Goal: Task Accomplishment & Management: Complete application form

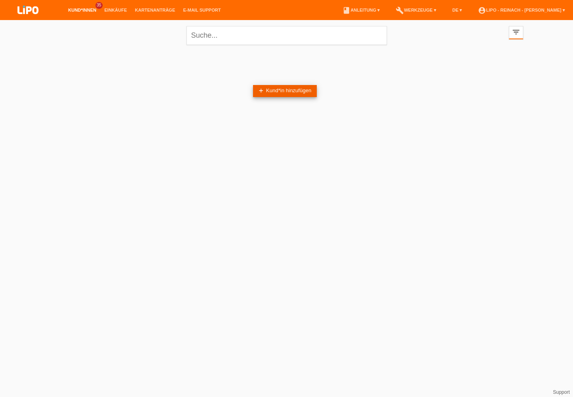
click at [269, 94] on link "add Kund*in hinzufügen" at bounding box center [285, 91] width 64 height 12
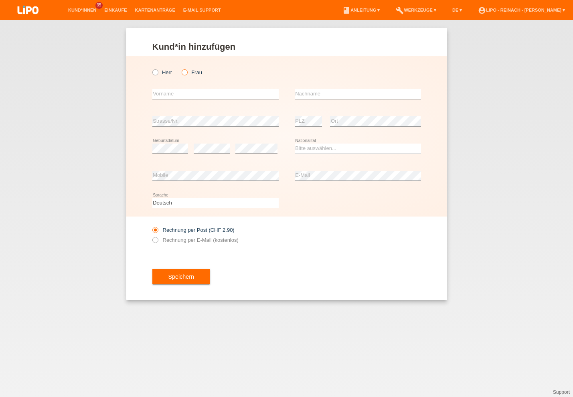
click at [181, 68] on icon at bounding box center [181, 68] width 0 height 0
click at [184, 72] on input "Frau" at bounding box center [184, 71] width 5 height 5
radio input "true"
click at [177, 93] on input "text" at bounding box center [215, 94] width 126 height 10
type input "[PERSON_NAME]"
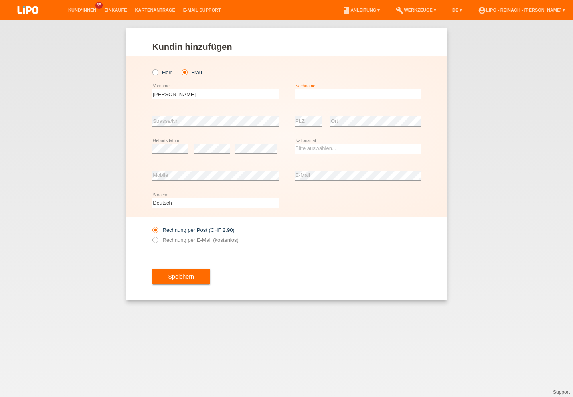
click at [317, 97] on input "text" at bounding box center [358, 94] width 126 height 10
type input "Inderbitzin"
click at [320, 152] on select "Bitte auswählen... Schweiz Deutschland Liechtenstein Österreich ------------ Af…" at bounding box center [358, 149] width 126 height 10
click at [321, 151] on select "Bitte auswählen... Schweiz Deutschland Liechtenstein Österreich ------------ Af…" at bounding box center [358, 149] width 126 height 10
select select "CH"
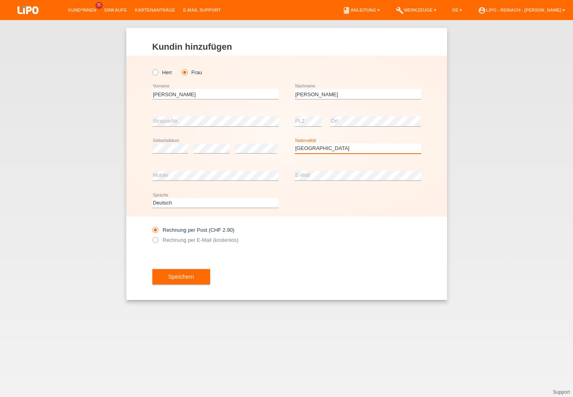
click at [0, 0] on option "Schweiz" at bounding box center [0, 0] width 0 height 0
click at [349, 236] on div "Rechnung per Post (CHF 2.90) Rechnung per E-Mail (kostenlos)" at bounding box center [286, 235] width 269 height 37
click at [151, 236] on icon at bounding box center [151, 236] width 0 height 0
click at [157, 242] on input "Rechnung per E-Mail (kostenlos)" at bounding box center [154, 242] width 5 height 10
radio input "true"
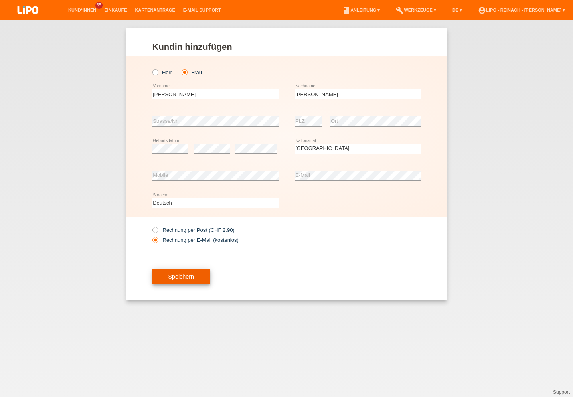
click at [187, 277] on button "Speichern" at bounding box center [181, 276] width 58 height 15
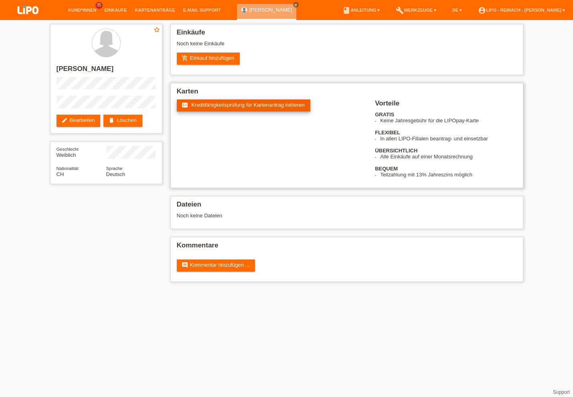
click at [239, 109] on link "fact_check Kreditfähigkeitsprüfung für Kartenantrag initiieren" at bounding box center [244, 106] width 134 height 12
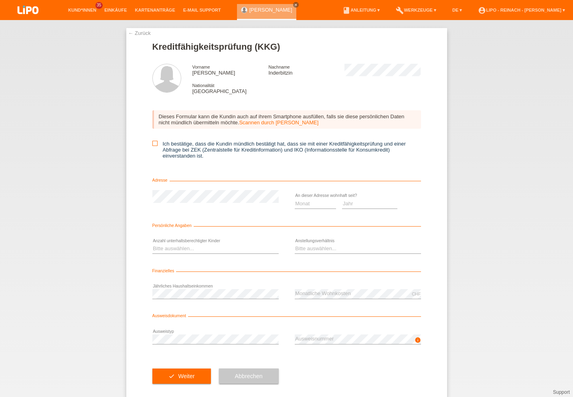
click at [156, 146] on input "Ich bestätige, dass die Kundin mündlich bestätigt hat, dass sie mit einer Kredi…" at bounding box center [154, 143] width 5 height 5
checkbox input "true"
click at [323, 207] on select "Monat 01 02 03 04 05 06 07 08 09 10" at bounding box center [316, 204] width 42 height 10
select select "01"
click at [0, 0] on option "01" at bounding box center [0, 0] width 0 height 0
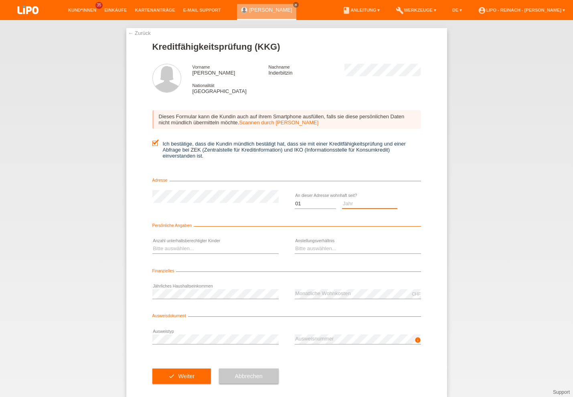
click at [348, 206] on select "Jahr 2025 2024 2023 2022 2021 2020 2019 2018 2017 2016 2015 2014 2013 2012 2011…" at bounding box center [369, 204] width 55 height 10
select select "2010"
click at [0, 0] on option "2010" at bounding box center [0, 0] width 0 height 0
click at [168, 251] on select "Bitte auswählen... 0 1 2 3 4 5 6 7 8 9" at bounding box center [215, 249] width 126 height 10
select select "0"
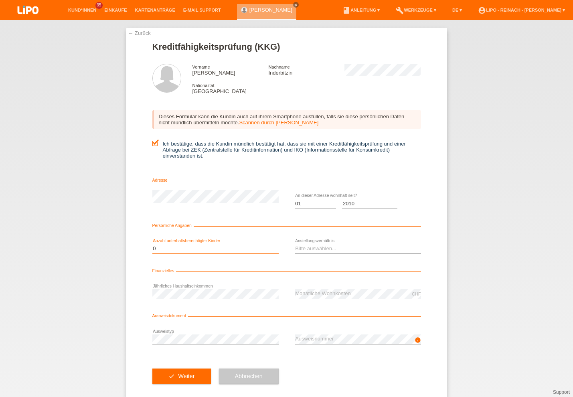
click at [0, 0] on option "0" at bounding box center [0, 0] width 0 height 0
click at [312, 254] on select "Bitte auswählen... Unbefristet Befristet Lehrling/Student Pensioniert Nicht arb…" at bounding box center [358, 249] width 126 height 10
select select "UNLIMITED"
click at [0, 0] on option "Unbefristet" at bounding box center [0, 0] width 0 height 0
click at [489, 268] on div "← Zurück Kreditfähigkeitsprüfung (KKG) Vorname Rosmarie Nachname Inderbitzin Na…" at bounding box center [286, 208] width 573 height 377
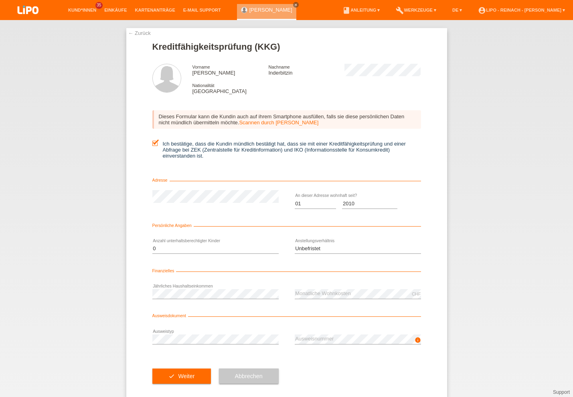
scroll to position [14, 0]
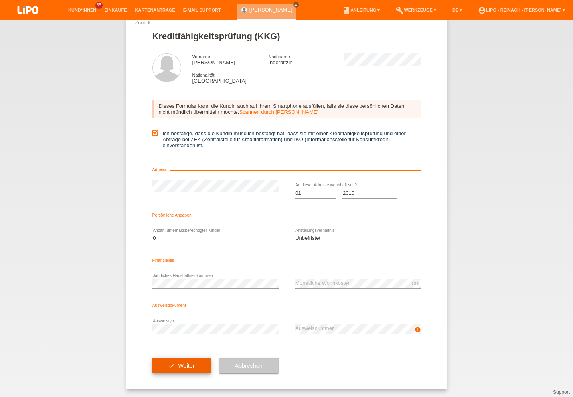
click at [184, 360] on button "check Weiter" at bounding box center [181, 365] width 59 height 15
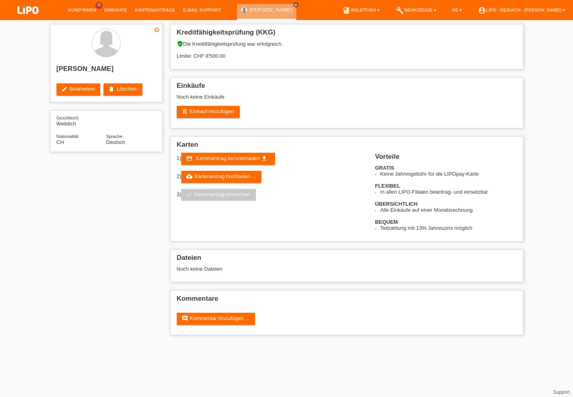
click at [220, 160] on span "Kartenantrag herunterladen" at bounding box center [228, 158] width 64 height 6
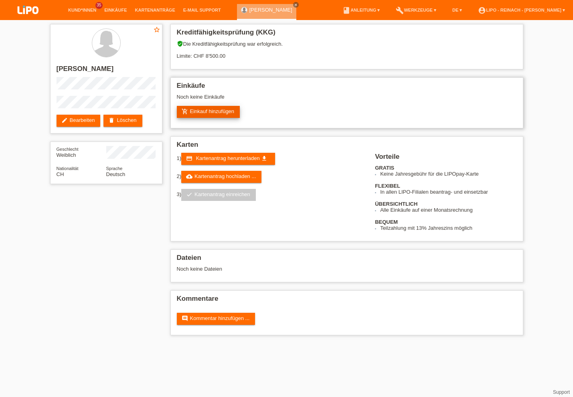
click at [223, 114] on link "add_shopping_cart Einkauf hinzufügen" at bounding box center [208, 112] width 63 height 12
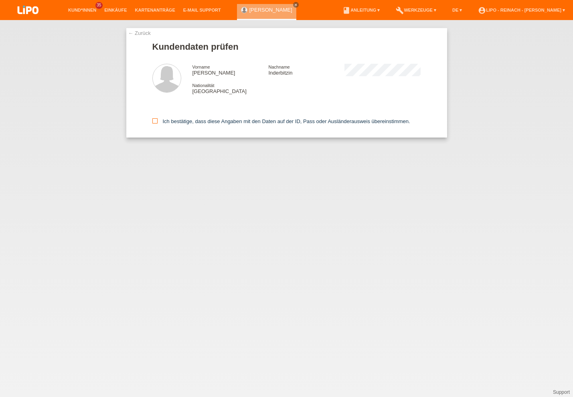
click at [155, 122] on icon at bounding box center [154, 120] width 5 height 5
click at [155, 122] on input "Ich bestätige, dass diese Angaben mit den Daten auf der ID, Pass oder Ausländer…" at bounding box center [154, 120] width 5 height 5
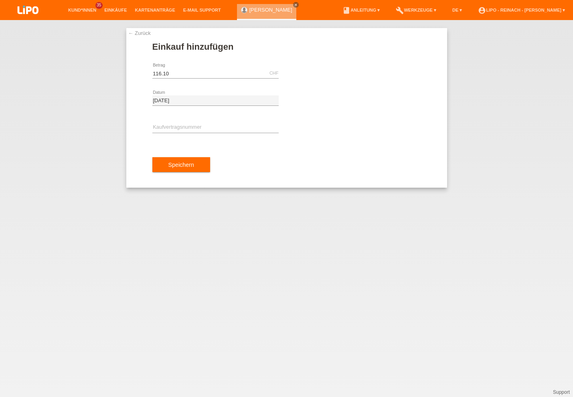
type input "116.10"
click at [180, 126] on input "text" at bounding box center [215, 128] width 126 height 10
type input "XH39KV"
click at [183, 166] on button "Speichern" at bounding box center [181, 164] width 58 height 15
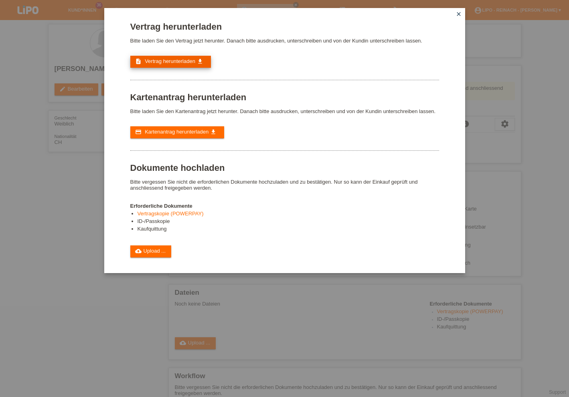
click at [185, 58] on link "description Vertrag herunterladen get_app" at bounding box center [170, 62] width 81 height 12
click at [169, 61] on span "Vertrag herunterladen" at bounding box center [170, 61] width 51 height 6
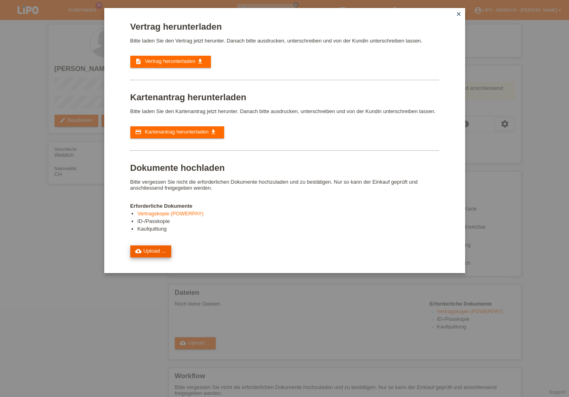
click at [148, 258] on link "cloud_upload Upload ..." at bounding box center [150, 252] width 41 height 12
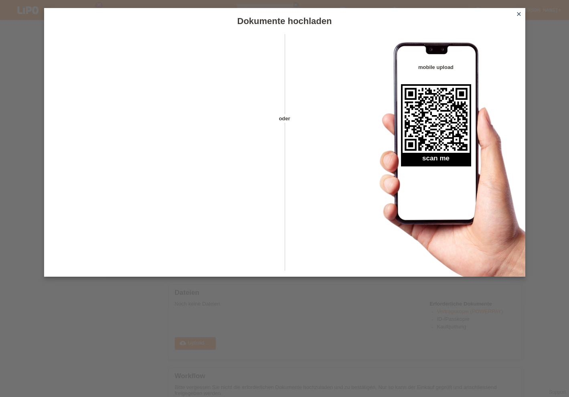
click at [519, 12] on icon "close" at bounding box center [519, 14] width 6 height 6
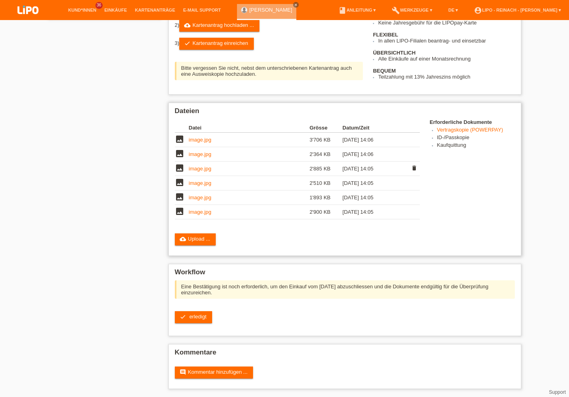
scroll to position [173, 0]
click at [191, 318] on span "erledigt" at bounding box center [197, 317] width 17 height 6
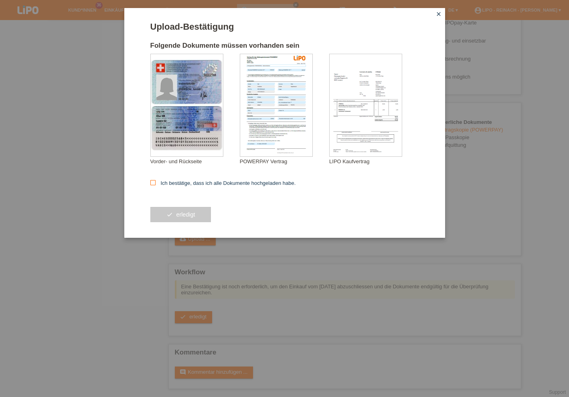
click at [153, 184] on icon at bounding box center [152, 182] width 5 height 5
click at [153, 184] on input "Ich bestätige, dass ich alle Dokumente hochgeladen habe." at bounding box center [152, 182] width 5 height 5
checkbox input "true"
click at [189, 219] on button "check erledigt" at bounding box center [180, 214] width 61 height 15
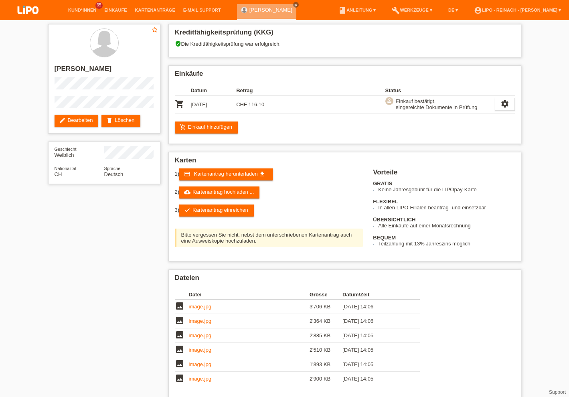
click at [27, 9] on img at bounding box center [28, 10] width 40 height 21
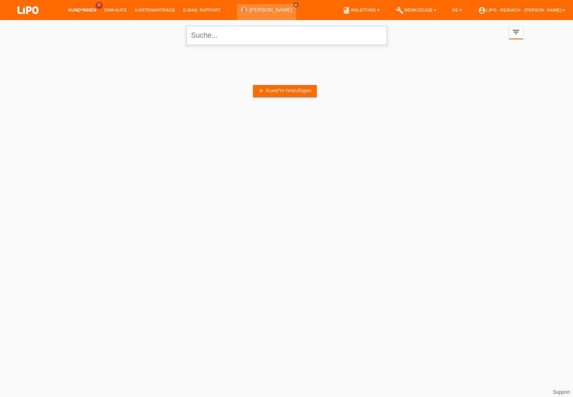
click at [226, 38] on input "text" at bounding box center [287, 35] width 201 height 19
type input "w"
click at [247, 37] on input "[PERSON_NAME]" at bounding box center [287, 35] width 201 height 19
type input "W"
type input "[PERSON_NAME]"
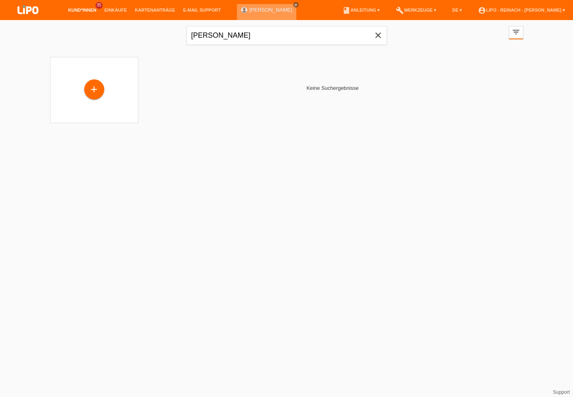
click at [299, 4] on link "close" at bounding box center [296, 5] width 6 height 6
click at [516, 30] on icon "filter_list" at bounding box center [516, 32] width 9 height 9
click at [378, 36] on icon "close" at bounding box center [379, 35] width 10 height 10
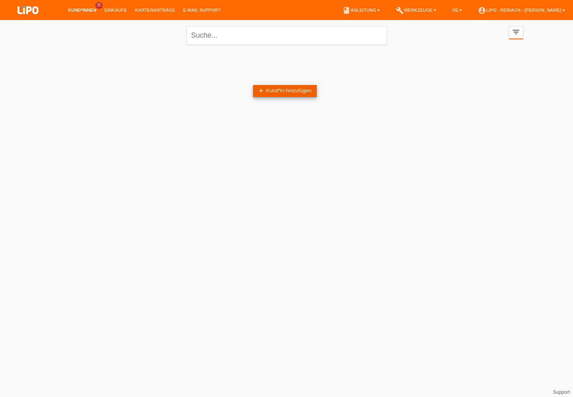
click at [276, 90] on link "add Kund*in hinzufügen" at bounding box center [285, 91] width 64 height 12
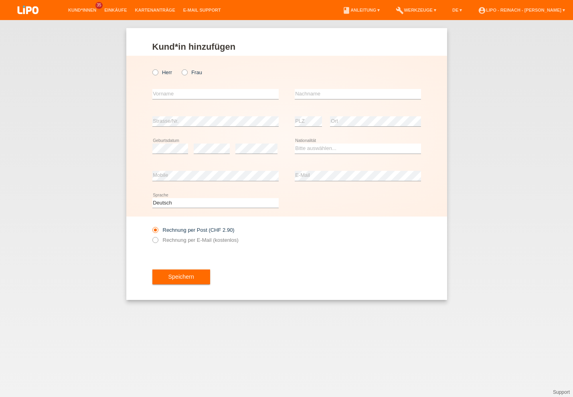
click at [151, 68] on icon at bounding box center [151, 68] width 0 height 0
click at [154, 72] on input "Herr" at bounding box center [154, 71] width 5 height 5
radio input "true"
drag, startPoint x: 166, startPoint y: 92, endPoint x: 189, endPoint y: 93, distance: 23.3
click at [166, 92] on input "text" at bounding box center [215, 94] width 126 height 10
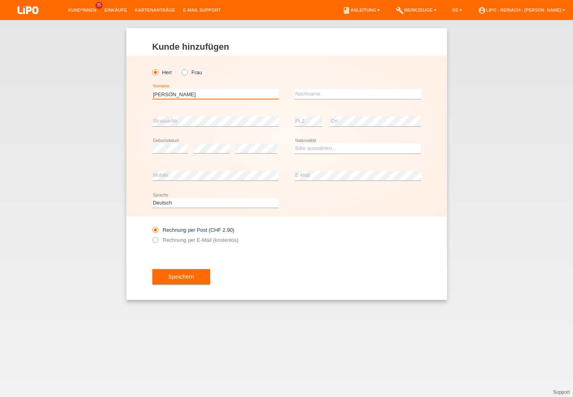
type input "[PERSON_NAME]"
click at [316, 91] on input "text" at bounding box center [358, 94] width 126 height 10
type input "[PERSON_NAME]"
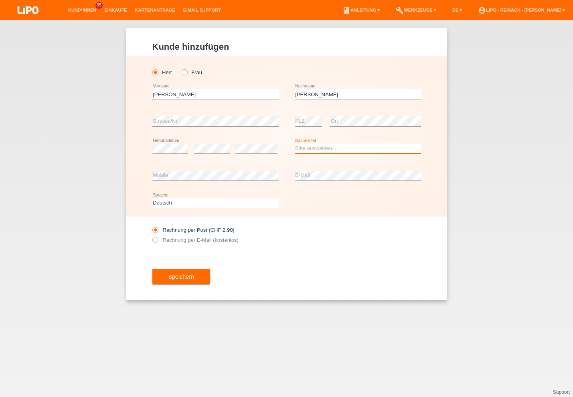
click at [323, 152] on select "Bitte auswählen... Schweiz Deutschland Liechtenstein Österreich ------------ Af…" at bounding box center [358, 149] width 126 height 10
select select "CH"
click at [0, 0] on option "Schweiz" at bounding box center [0, 0] width 0 height 0
click at [151, 236] on icon at bounding box center [151, 236] width 0 height 0
click at [155, 242] on input "Rechnung per E-Mail (kostenlos)" at bounding box center [154, 242] width 5 height 10
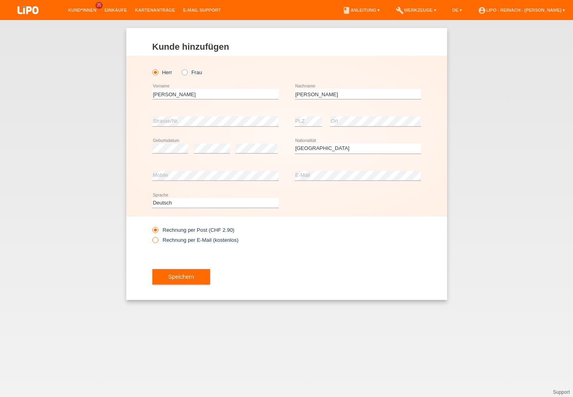
radio input "true"
click at [188, 273] on button "Speichern" at bounding box center [181, 276] width 58 height 15
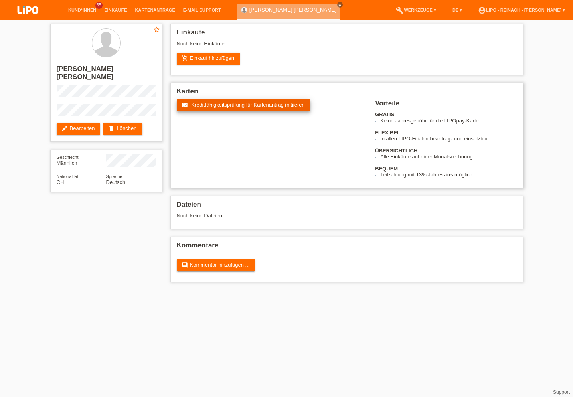
click at [243, 105] on span "Kreditfähigkeitsprüfung für Kartenantrag initiieren" at bounding box center [248, 105] width 114 height 6
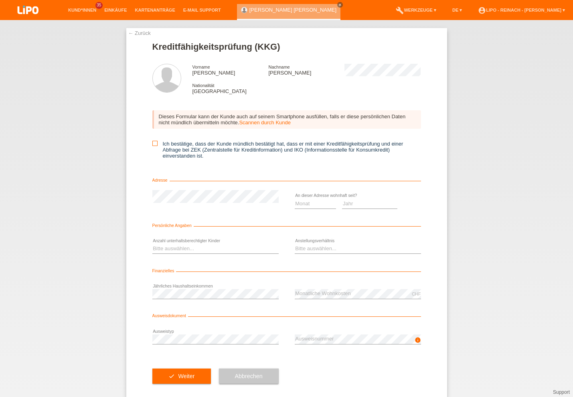
click at [157, 144] on input "Ich bestätige, dass der Kunde mündlich bestätigt hat, dass er mit einer Kreditf…" at bounding box center [154, 143] width 5 height 5
checkbox input "true"
click at [307, 208] on select "Monat 01 02 03 04 05 06 07 08 09 10" at bounding box center [316, 204] width 42 height 10
select select "01"
click at [0, 0] on option "01" at bounding box center [0, 0] width 0 height 0
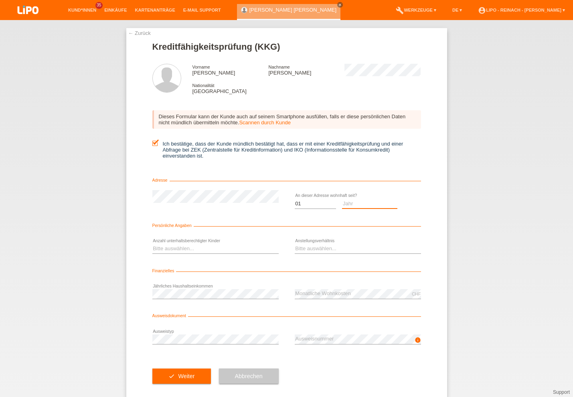
click at [364, 204] on select "Jahr 2025 2024 2023 2022 2021 2020 2019 2018 2017 2016 2015 2014 2013 2012 2011…" at bounding box center [369, 204] width 55 height 10
select select "2020"
click at [0, 0] on option "2020" at bounding box center [0, 0] width 0 height 0
click at [191, 252] on select "Bitte auswählen... 0 1 2 3 4 5 6 7 8 9" at bounding box center [215, 249] width 126 height 10
select select "2"
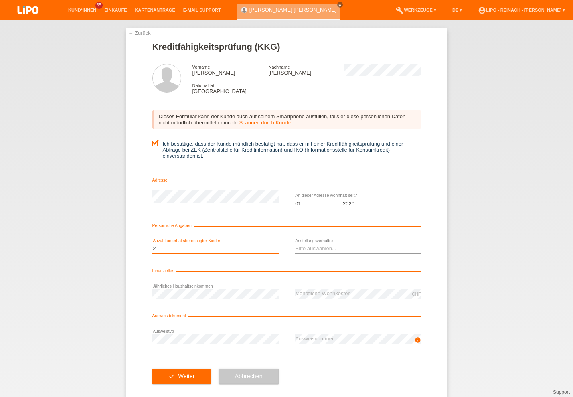
click at [0, 0] on option "2" at bounding box center [0, 0] width 0 height 0
click at [314, 247] on select "Bitte auswählen... Unbefristet Befristet Lehrling/Student Pensioniert Nicht arb…" at bounding box center [358, 249] width 126 height 10
select select "UNLIMITED"
click at [0, 0] on option "Unbefristet" at bounding box center [0, 0] width 0 height 0
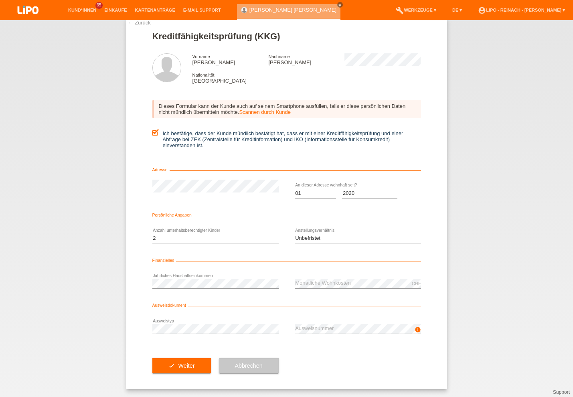
click at [360, 347] on div "check Weiter Abbrechen" at bounding box center [286, 366] width 269 height 47
click at [183, 364] on button "check Weiter" at bounding box center [181, 365] width 59 height 15
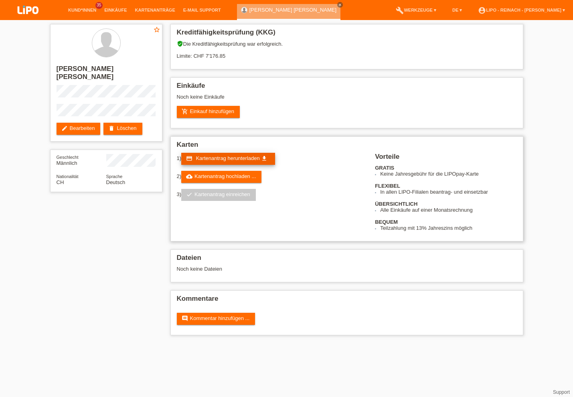
click at [225, 161] on span "Kartenantrag herunterladen" at bounding box center [228, 158] width 64 height 6
click at [223, 108] on link "add_shopping_cart Einkauf hinzufügen" at bounding box center [208, 112] width 63 height 12
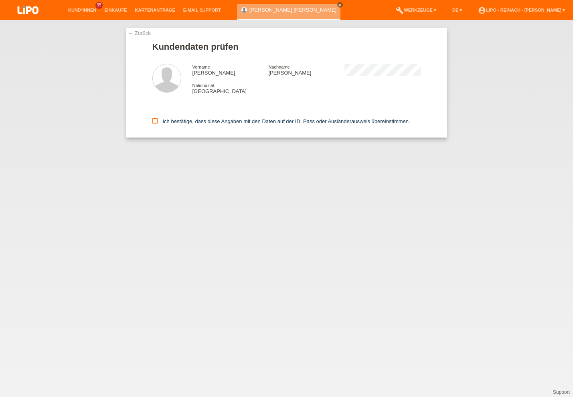
click at [156, 124] on icon at bounding box center [154, 120] width 5 height 5
click at [156, 124] on input "Ich bestätige, dass diese Angaben mit den Daten auf der ID, Pass oder Ausländer…" at bounding box center [154, 120] width 5 height 5
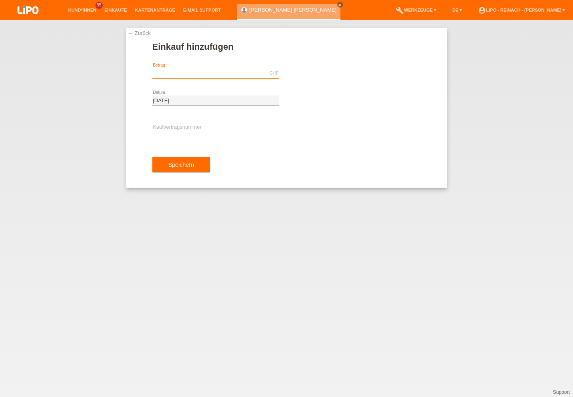
click at [177, 74] on input "text" at bounding box center [215, 73] width 126 height 10
click at [187, 128] on input "text" at bounding box center [215, 128] width 126 height 10
type input "179.00"
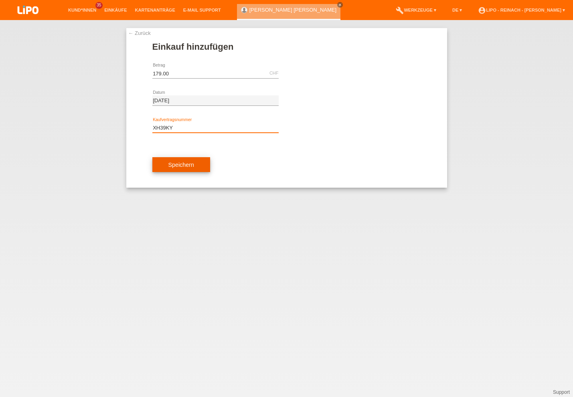
type input "XH39KY"
click at [184, 165] on button "Speichern" at bounding box center [181, 164] width 58 height 15
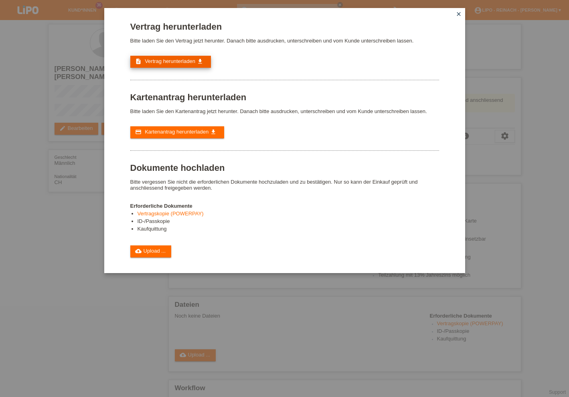
click at [172, 64] on span "Vertrag herunterladen" at bounding box center [170, 61] width 51 height 6
click at [147, 258] on link "cloud_upload Upload ..." at bounding box center [150, 252] width 41 height 12
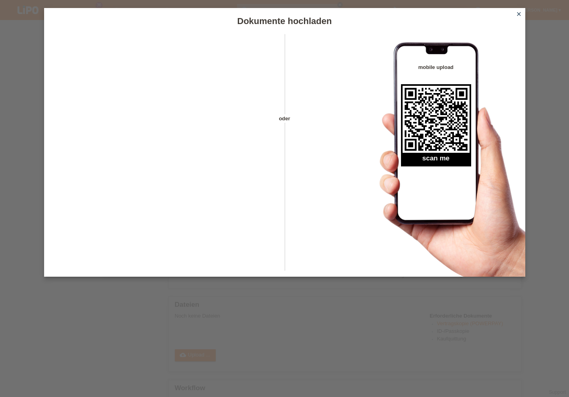
click at [520, 11] on icon "close" at bounding box center [519, 14] width 6 height 6
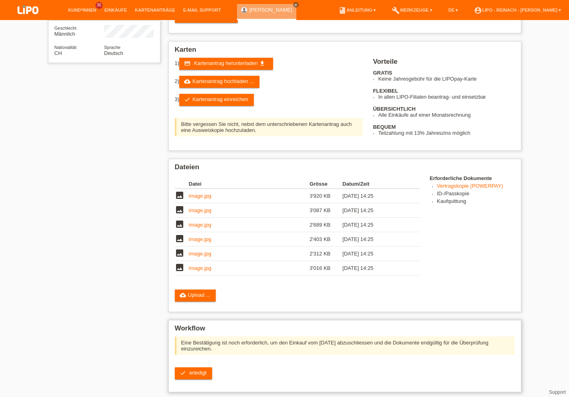
scroll to position [185, 0]
click at [199, 370] on span "erledigt" at bounding box center [197, 373] width 17 height 6
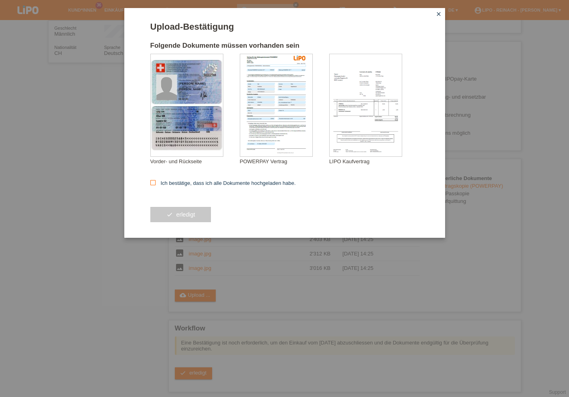
click at [153, 182] on icon at bounding box center [152, 182] width 5 height 5
click at [153, 182] on input "Ich bestätige, dass ich alle Dokumente hochgeladen habe." at bounding box center [152, 182] width 5 height 5
checkbox input "true"
click at [183, 213] on button "check erledigt" at bounding box center [180, 214] width 61 height 15
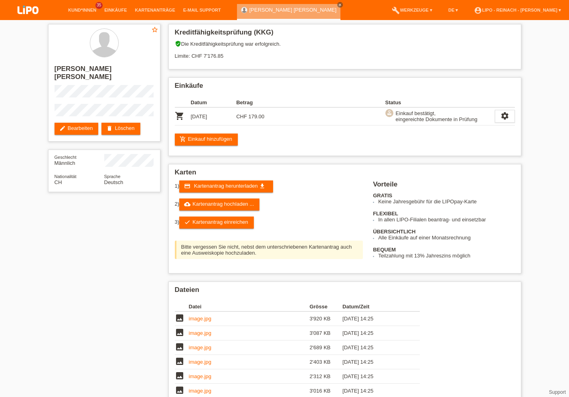
click at [22, 9] on img at bounding box center [28, 10] width 40 height 21
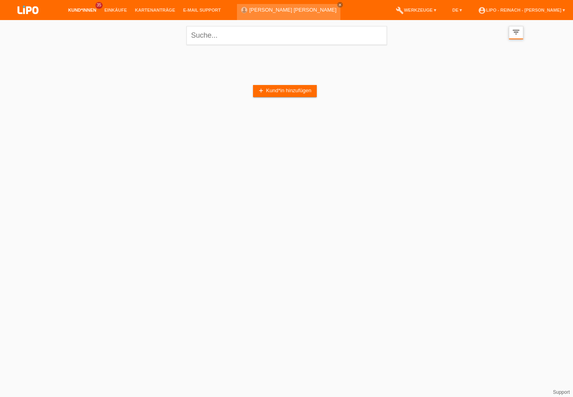
click at [516, 33] on icon "filter_list" at bounding box center [516, 32] width 9 height 9
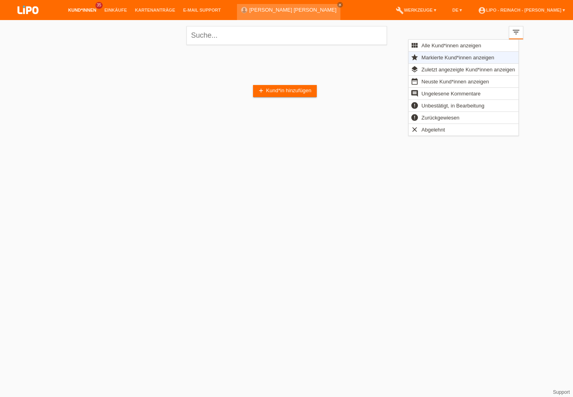
click at [461, 59] on span "Markierte Kund*innen anzeigen" at bounding box center [457, 58] width 75 height 10
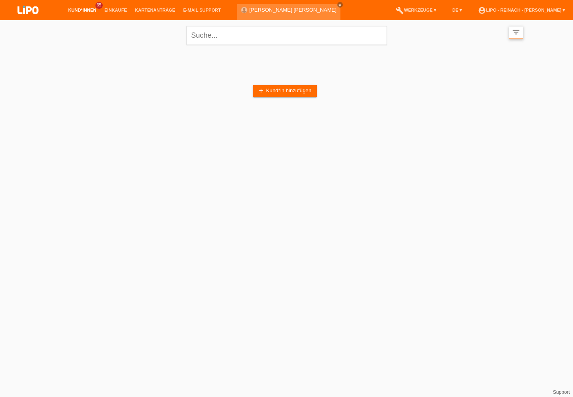
click at [515, 32] on icon "filter_list" at bounding box center [516, 32] width 9 height 9
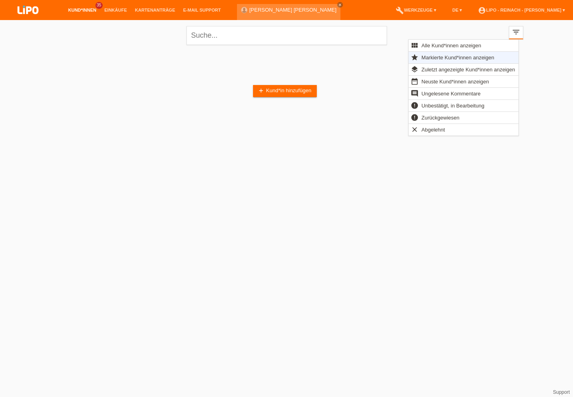
click at [448, 60] on span "Markierte Kund*innen anzeigen" at bounding box center [457, 58] width 75 height 10
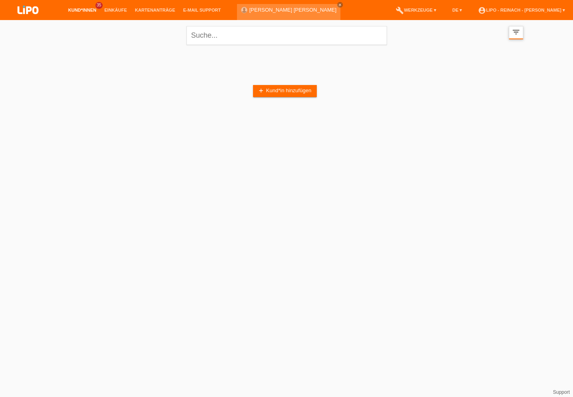
click at [514, 32] on icon "filter_list" at bounding box center [516, 32] width 9 height 9
click at [517, 26] on div "close filter_list view_module Alle Kund*innen anzeigen star Markierte Kund*inne…" at bounding box center [286, 34] width 481 height 29
click at [514, 33] on icon "filter_list" at bounding box center [516, 32] width 9 height 9
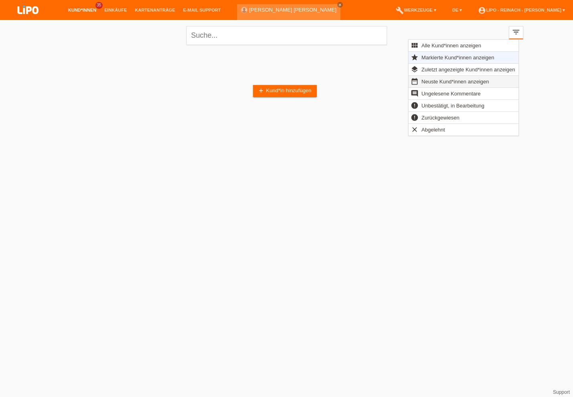
click at [433, 81] on span "Neuste Kund*innen anzeigen" at bounding box center [455, 82] width 70 height 10
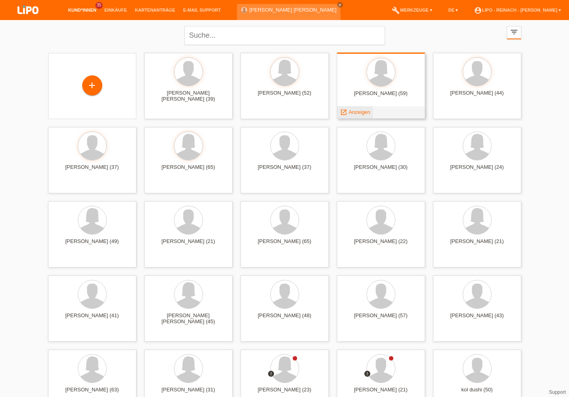
click at [352, 111] on span "Anzeigen" at bounding box center [360, 112] width 22 height 6
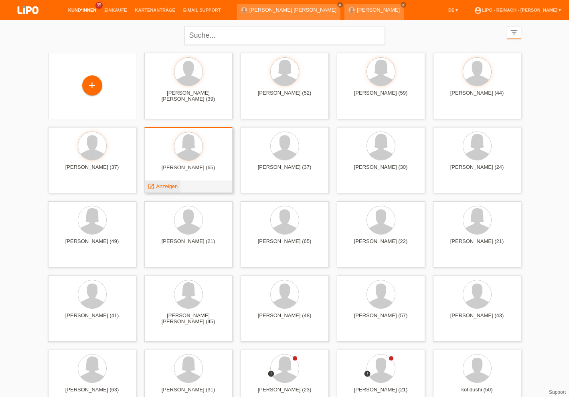
click at [166, 187] on span "Anzeigen" at bounding box center [167, 186] width 22 height 6
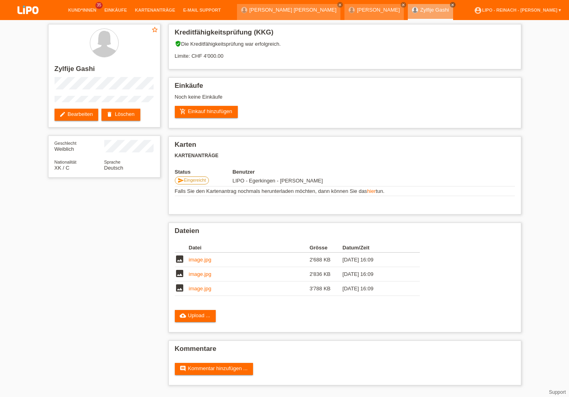
click at [518, 0] on li "account_circle LIPO - Reinach - [PERSON_NAME] ▾" at bounding box center [517, 10] width 95 height 20
click at [520, 7] on li "account_circle LIPO - Reinach - [PERSON_NAME] ▾" at bounding box center [517, 10] width 95 height 20
click at [522, 12] on link "account_circle LIPO - Reinach - [PERSON_NAME] ▾" at bounding box center [517, 10] width 95 height 5
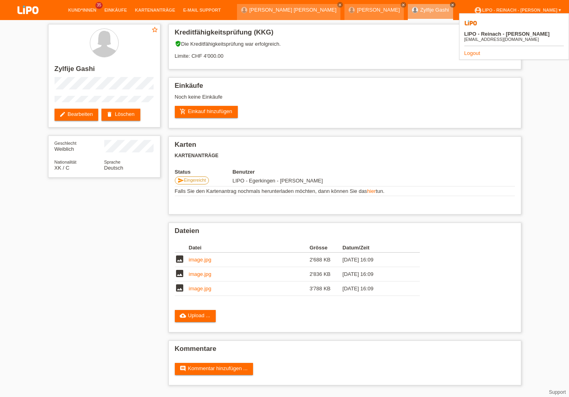
click at [473, 50] on link "Logout" at bounding box center [473, 53] width 16 height 6
